Goal: Find specific page/section: Find specific page/section

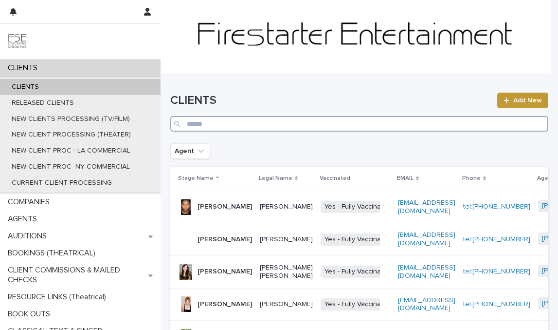
click at [377, 119] on input "Search" at bounding box center [359, 124] width 378 height 16
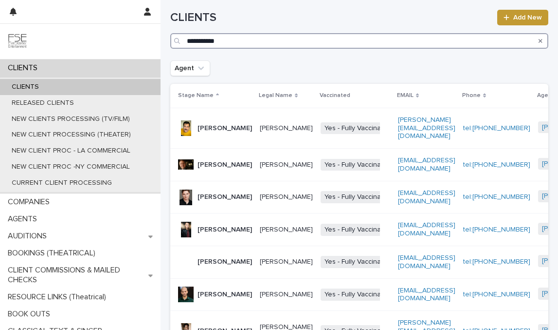
scroll to position [185, 0]
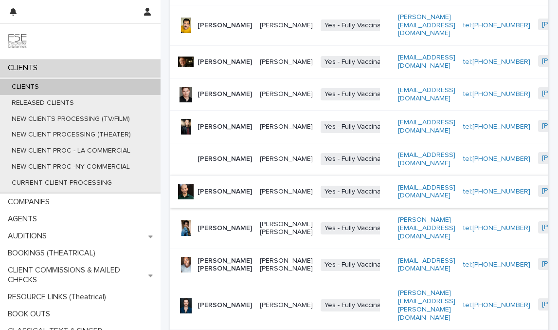
type input "**********"
click at [209, 196] on p "[PERSON_NAME]" at bounding box center [225, 191] width 55 height 8
